Goal: Find specific page/section: Find specific page/section

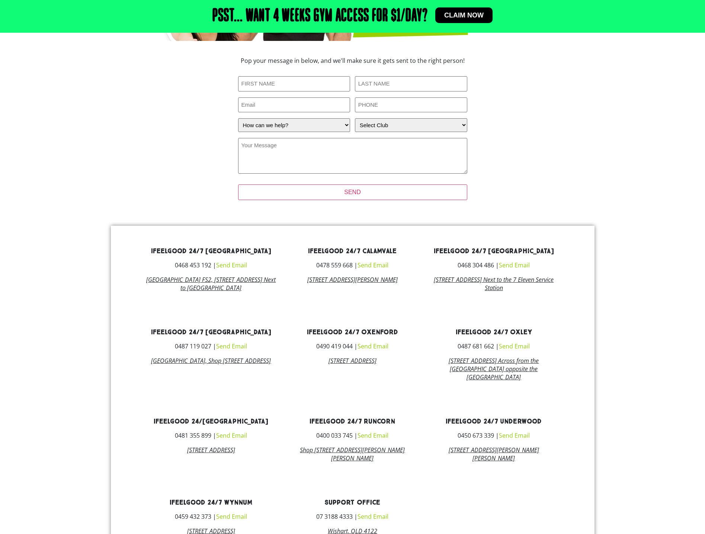
scroll to position [260, 0]
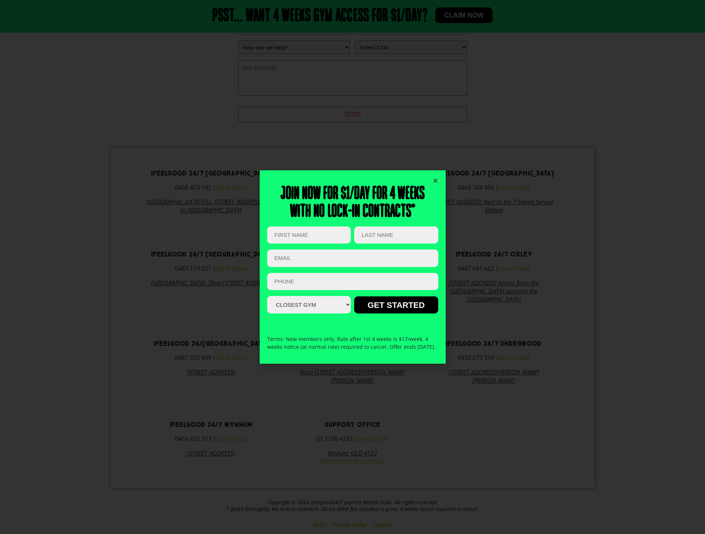
click at [436, 178] on icon "Close" at bounding box center [436, 181] width 6 height 6
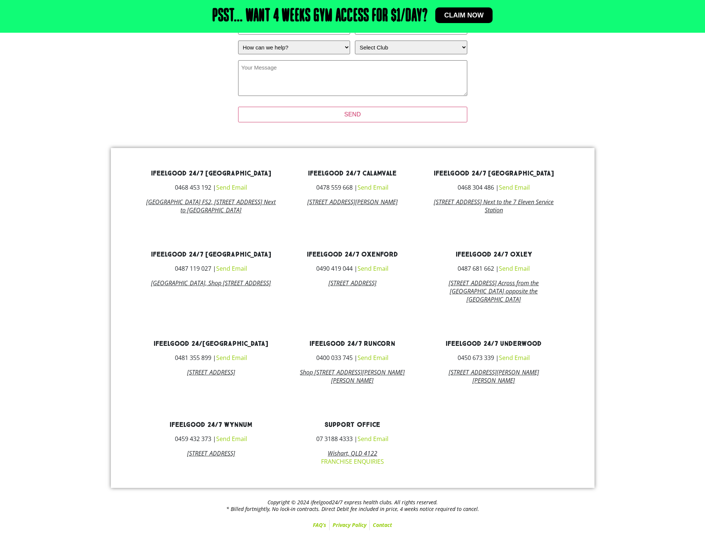
click at [513, 187] on link "Send Email" at bounding box center [514, 187] width 31 height 8
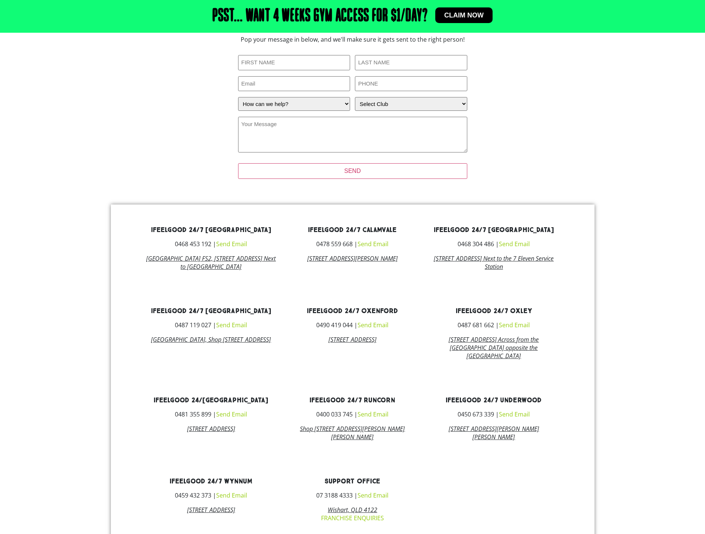
scroll to position [224, 0]
